Goal: Use online tool/utility: Utilize a website feature to perform a specific function

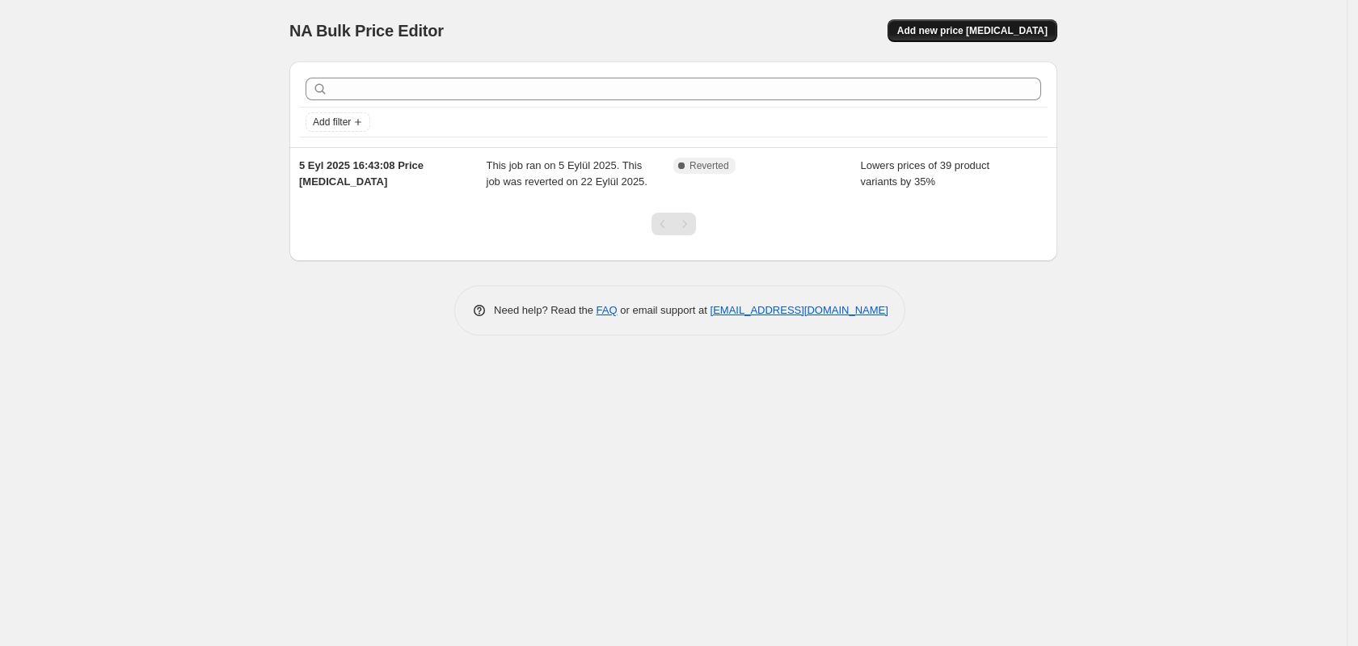
click at [993, 33] on span "Add new price [MEDICAL_DATA]" at bounding box center [972, 30] width 150 height 13
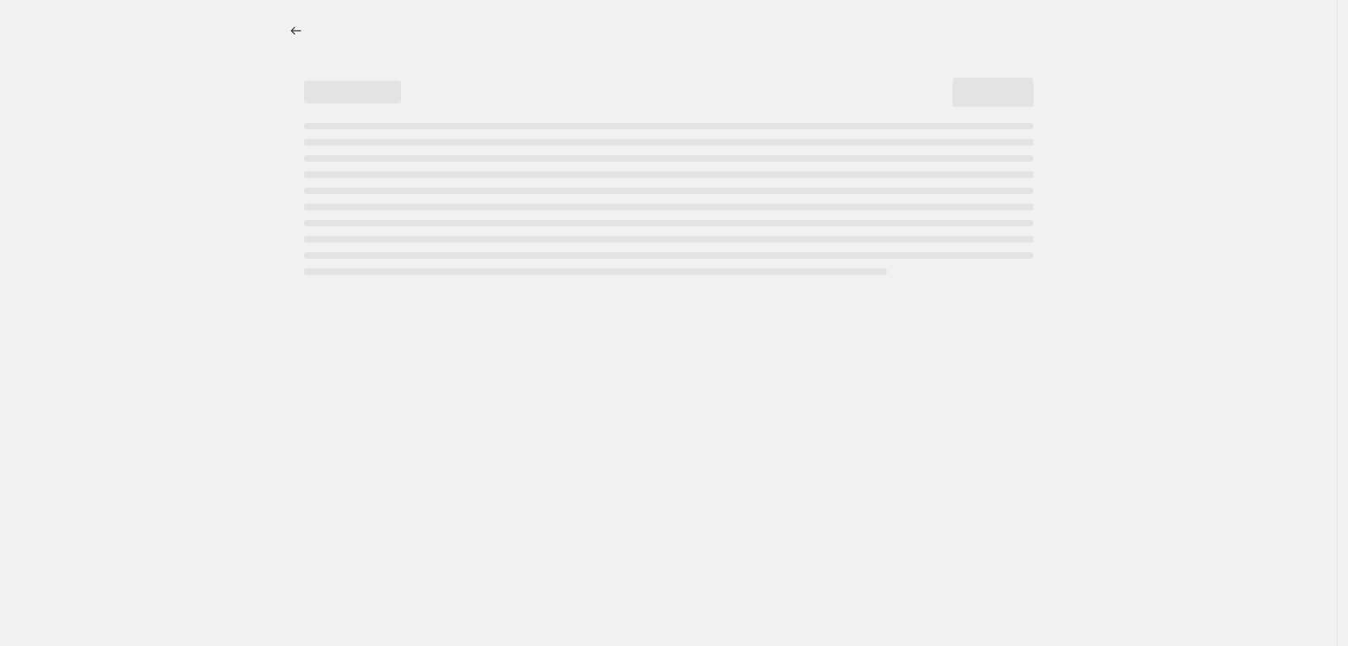
select select "percentage"
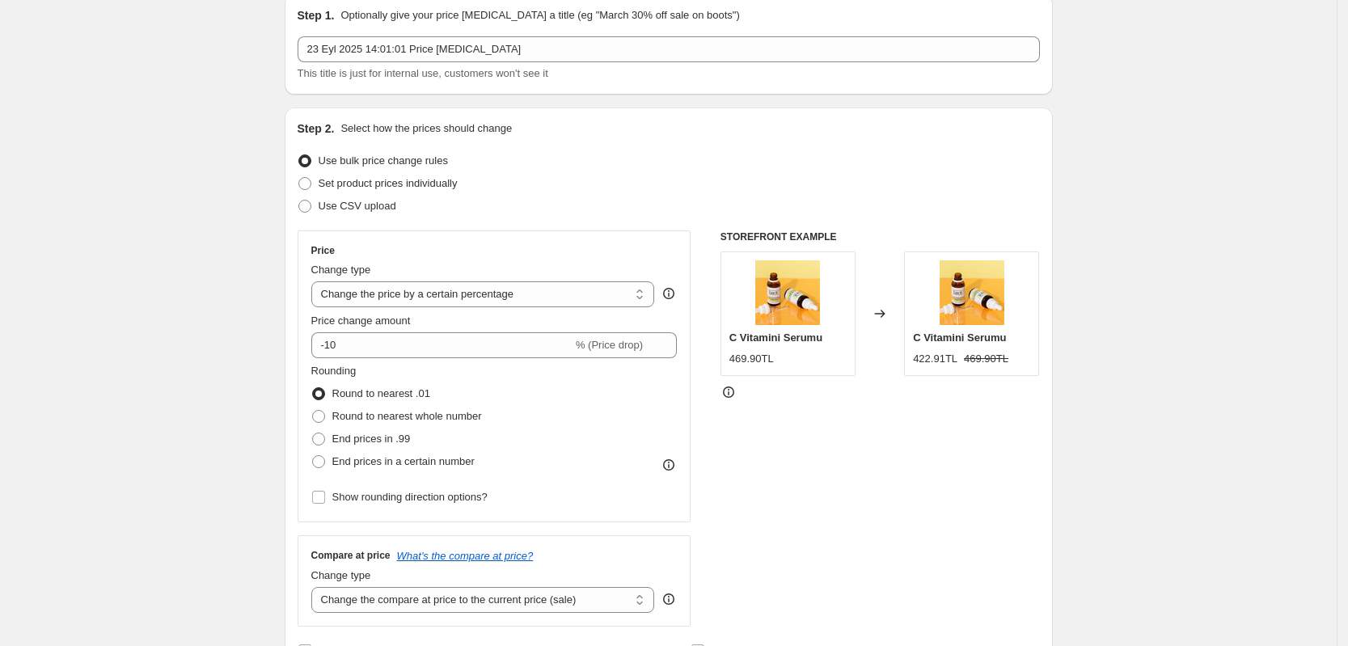
scroll to position [101, 0]
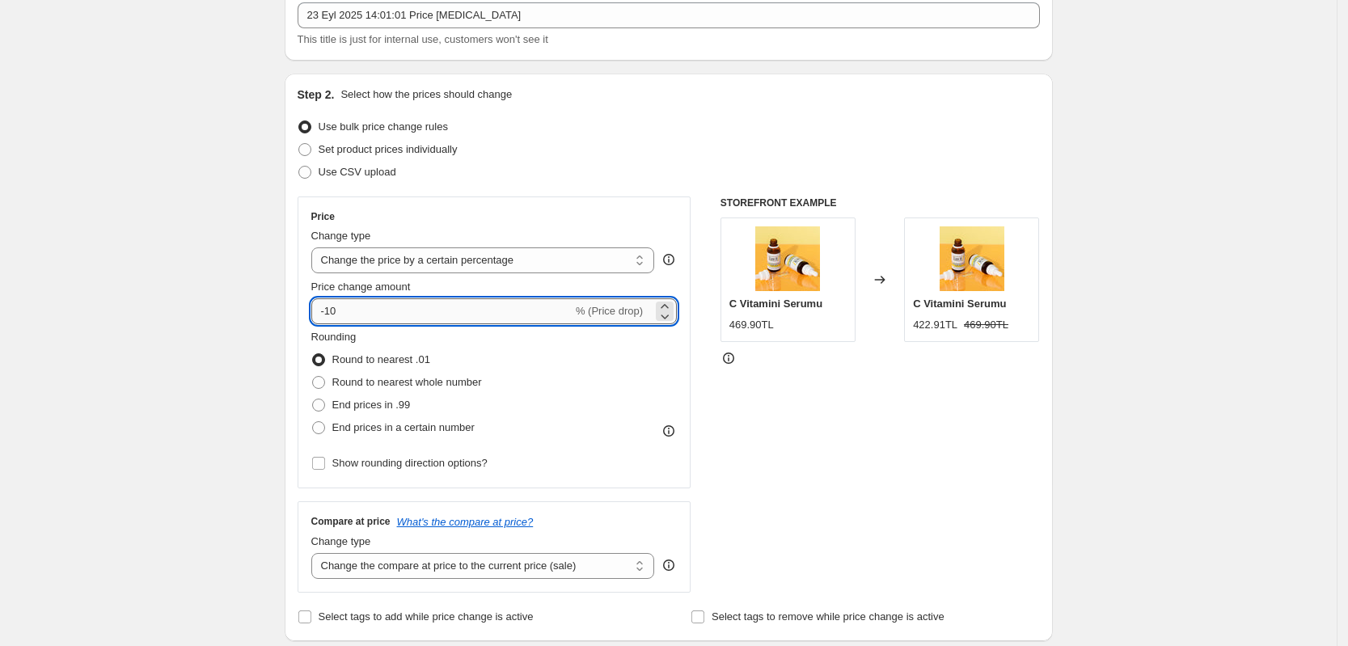
click at [525, 319] on input "-10" at bounding box center [441, 311] width 261 height 26
drag, startPoint x: 415, startPoint y: 318, endPoint x: 301, endPoint y: 295, distance: 117.0
click at [301, 295] on div "Step 2. Select how the prices should change Use bulk price change rules Set pro…" at bounding box center [669, 357] width 768 height 567
click at [469, 310] on input "-10" at bounding box center [441, 311] width 261 height 26
type input "-1"
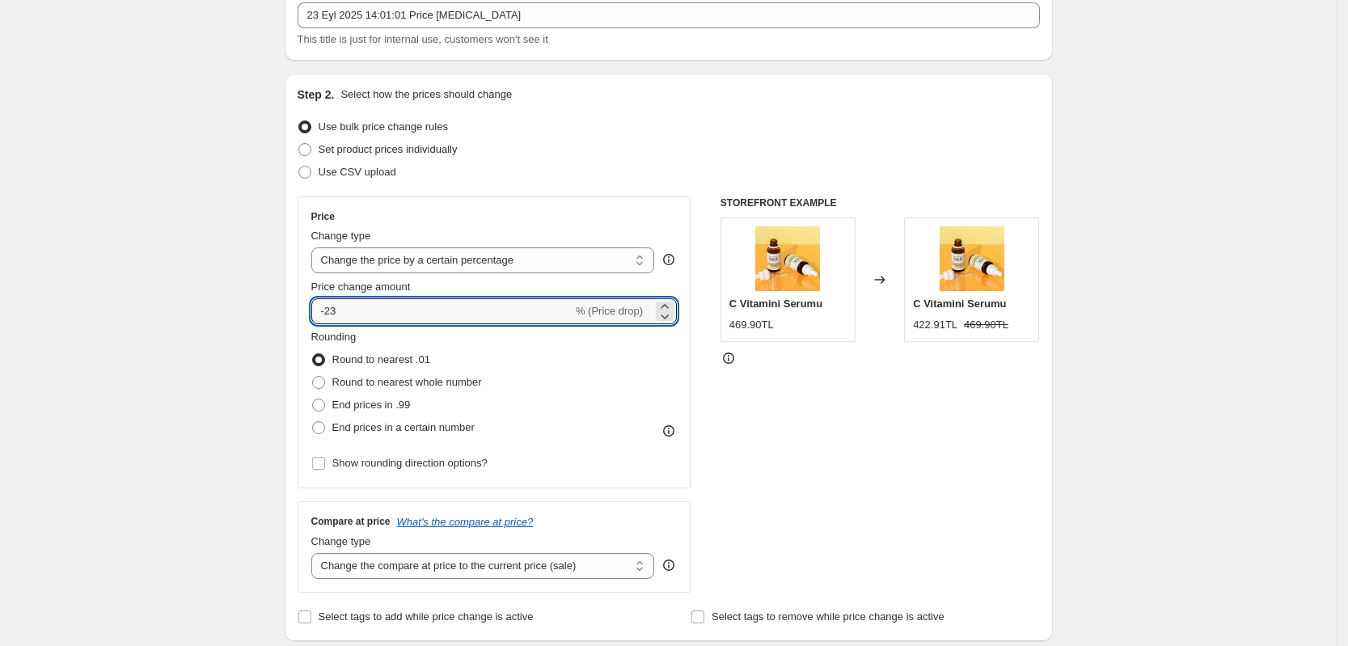
type input "-23"
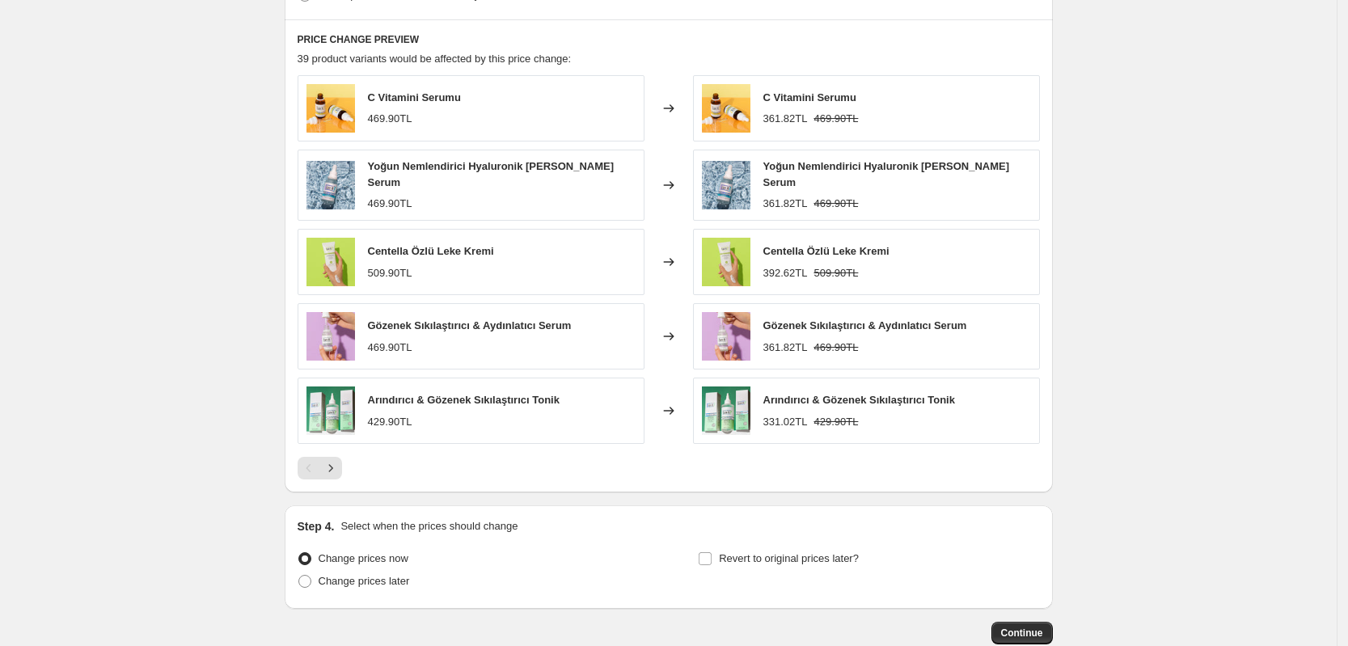
scroll to position [971, 0]
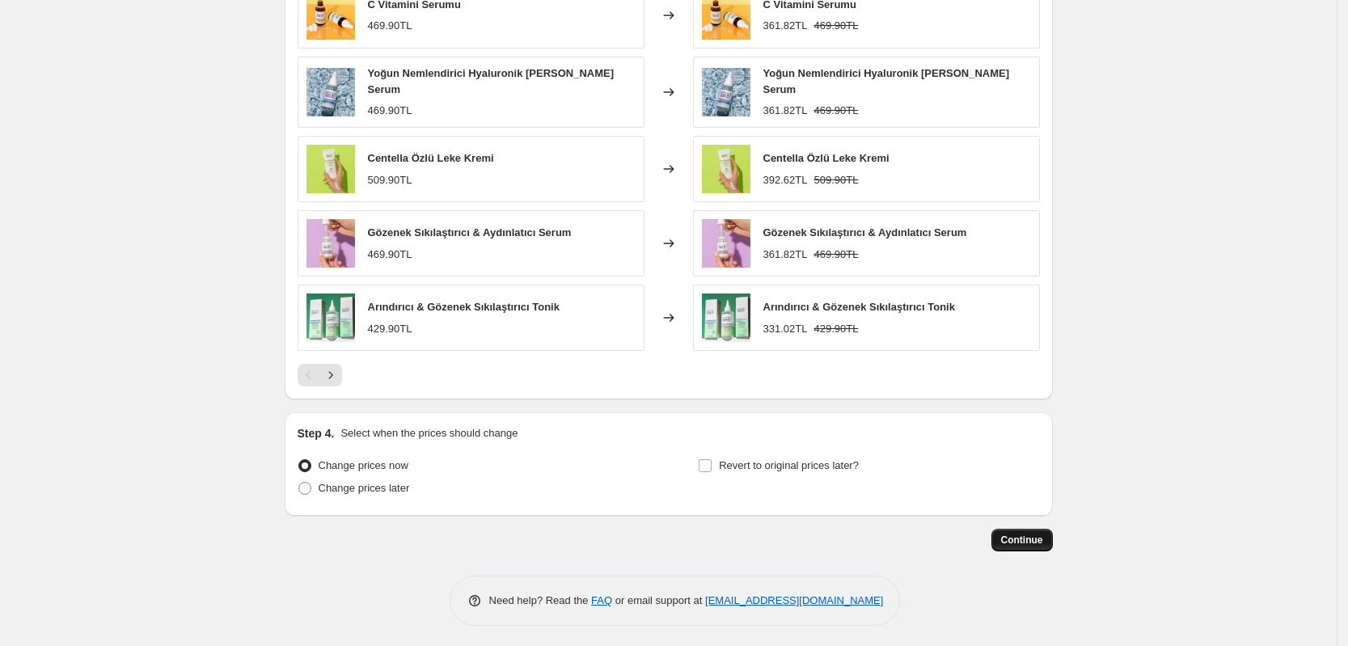
click at [1037, 534] on span "Continue" at bounding box center [1022, 540] width 42 height 13
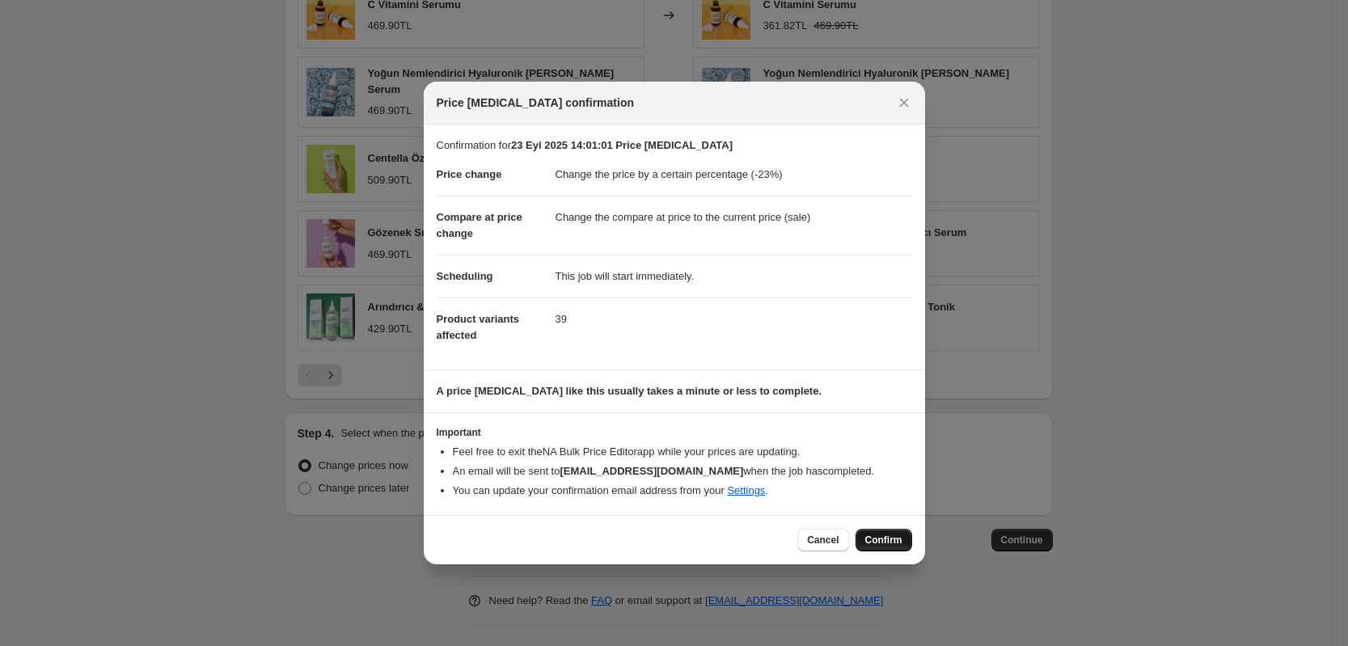
click at [900, 536] on span "Confirm" at bounding box center [883, 540] width 37 height 13
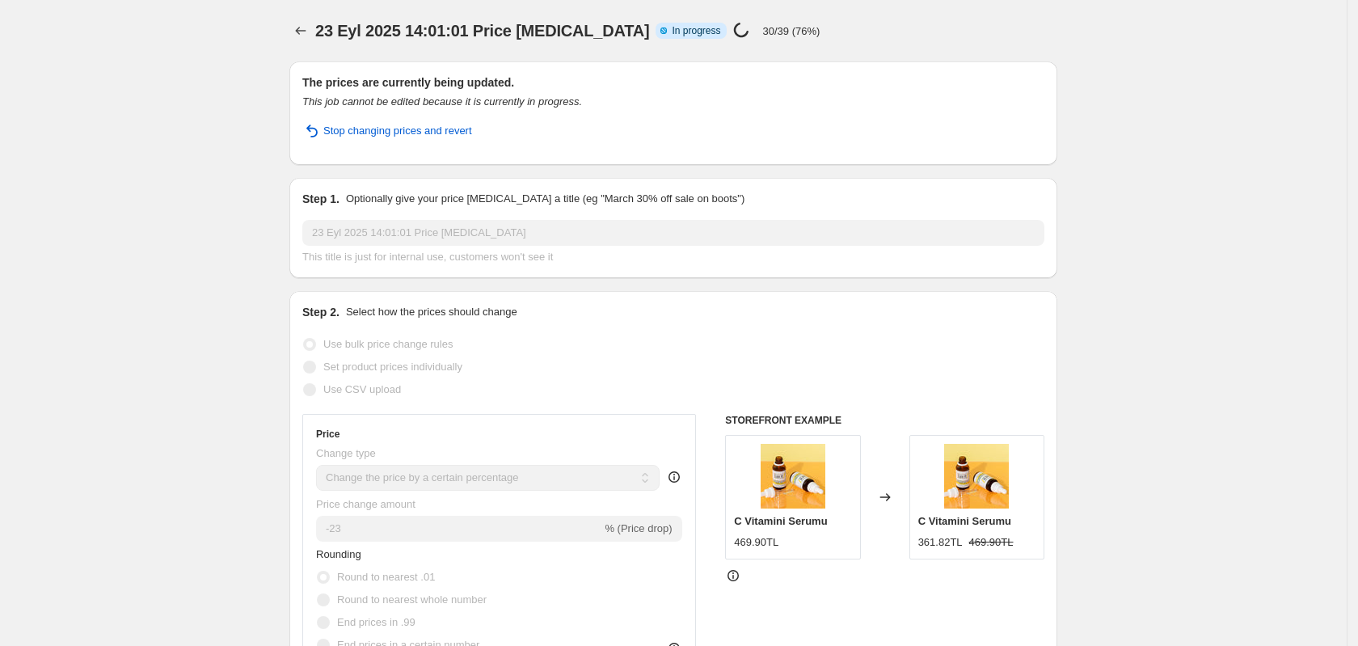
select select "percentage"
